Goal: Information Seeking & Learning: Learn about a topic

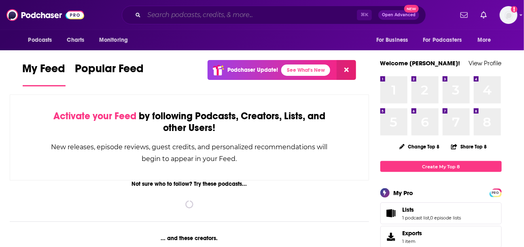
click at [218, 14] on input "Search podcasts, credits, & more..." at bounding box center [250, 15] width 213 height 13
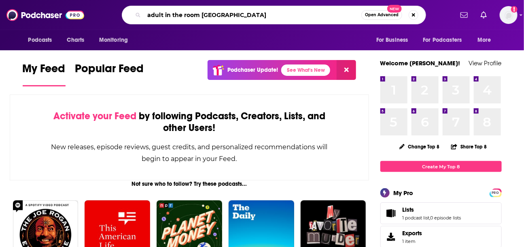
type input "adult in the room [GEOGRAPHIC_DATA]"
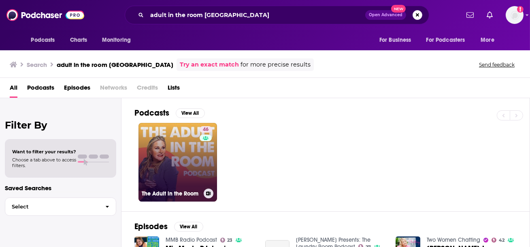
click at [180, 170] on link "46 The Adult in the Room" at bounding box center [177, 162] width 79 height 79
